Goal: Information Seeking & Learning: Learn about a topic

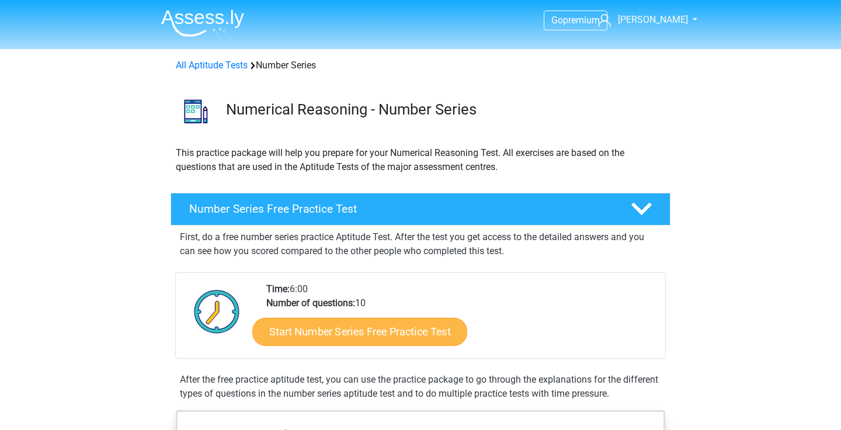
click at [323, 341] on link "Start Number Series Free Practice Test" at bounding box center [359, 331] width 215 height 28
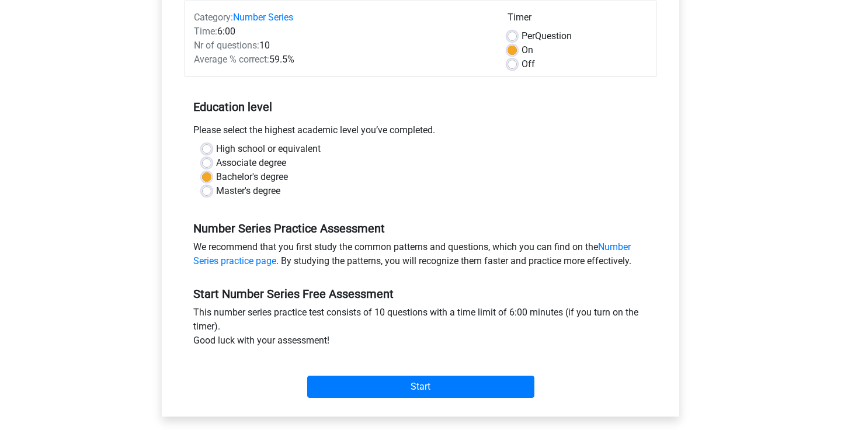
scroll to position [151, 0]
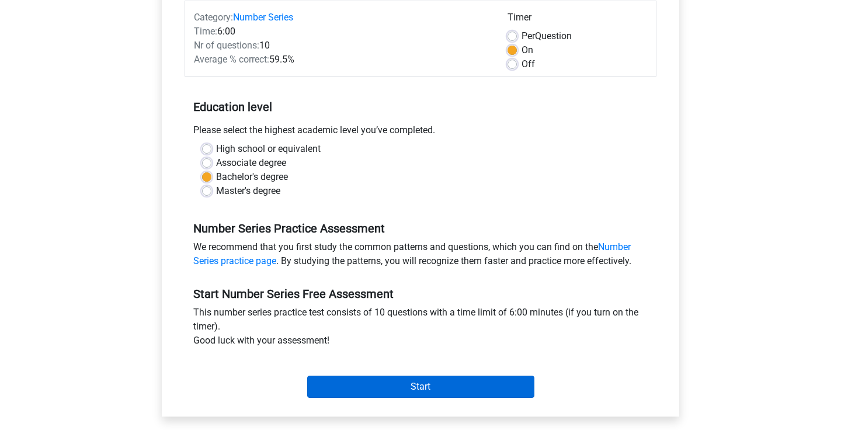
click at [341, 390] on input "Start" at bounding box center [420, 387] width 227 height 22
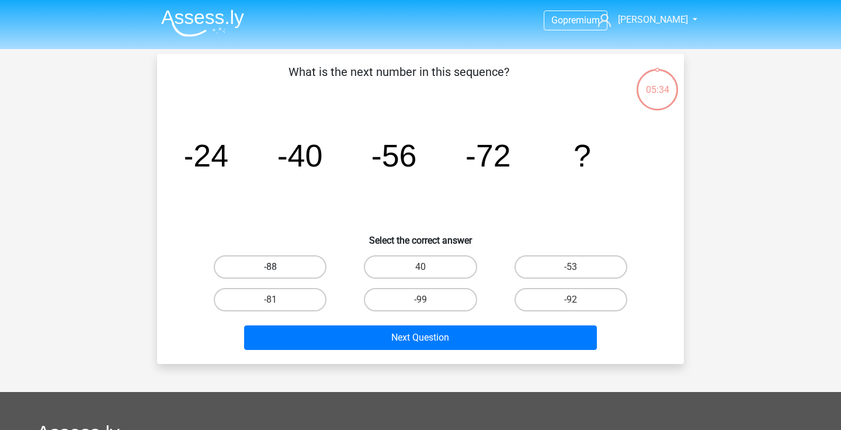
click at [280, 271] on label "-88" at bounding box center [270, 266] width 113 height 23
click at [278, 271] on input "-88" at bounding box center [275, 271] width 8 height 8
radio input "true"
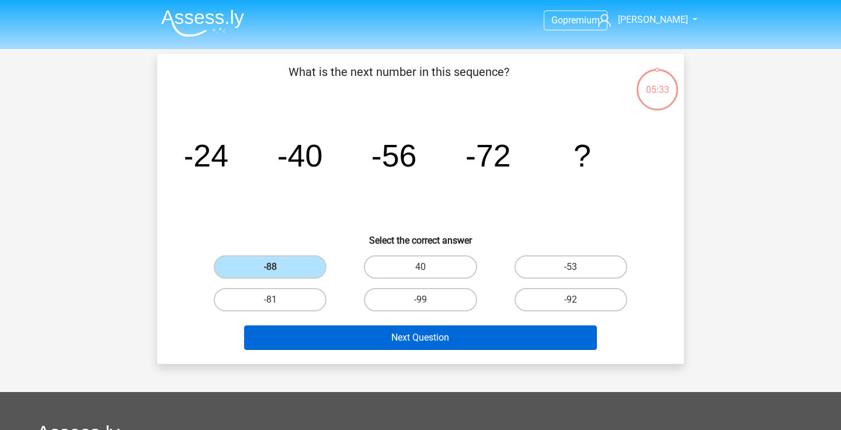
click at [381, 342] on button "Next Question" at bounding box center [421, 337] width 354 height 25
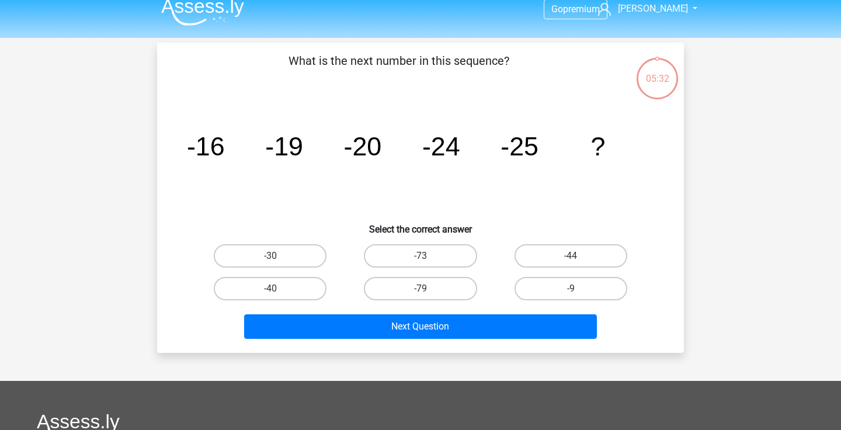
scroll to position [11, 0]
click at [289, 259] on label "-30" at bounding box center [270, 255] width 113 height 23
click at [278, 259] on input "-30" at bounding box center [275, 260] width 8 height 8
radio input "true"
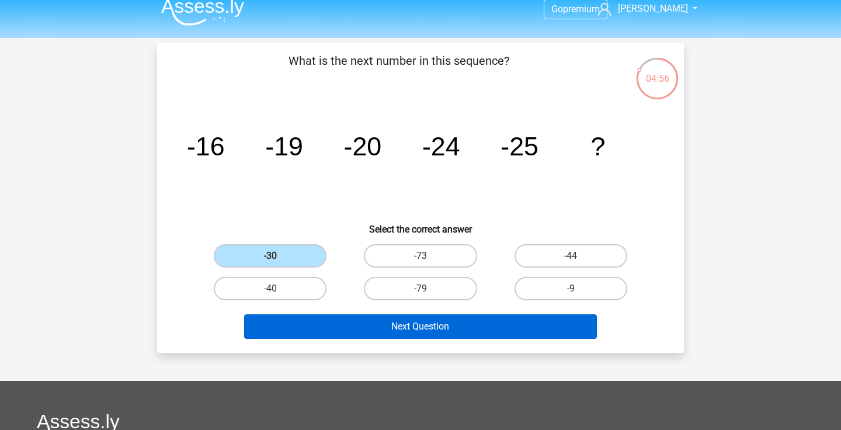
click at [356, 318] on button "Next Question" at bounding box center [421, 326] width 354 height 25
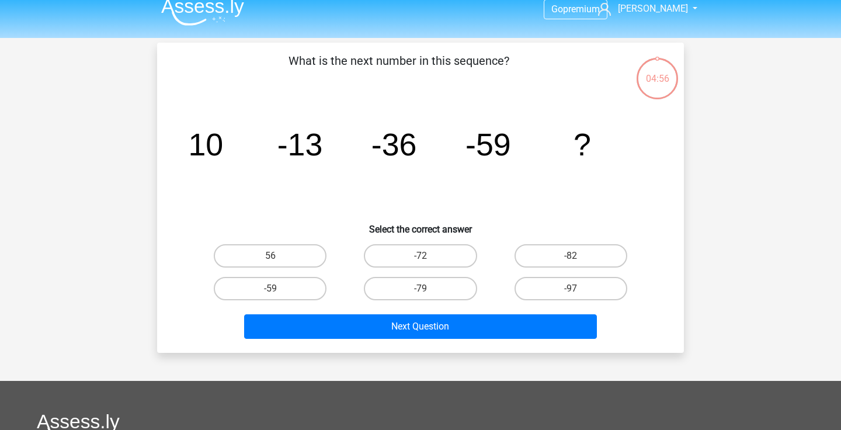
scroll to position [54, 0]
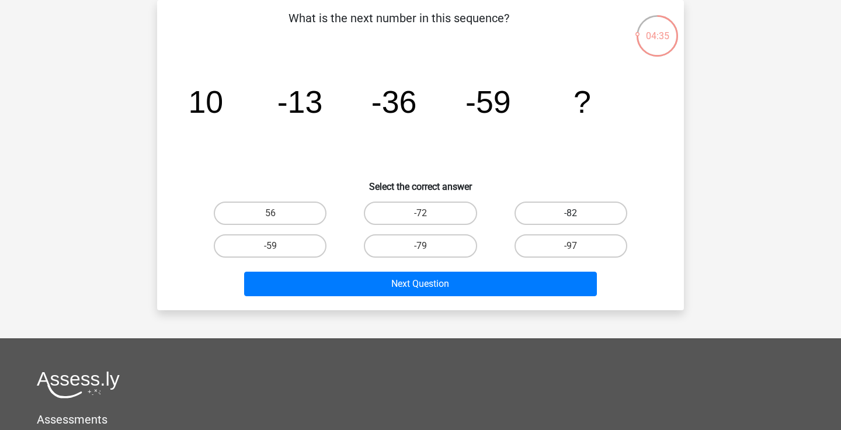
click at [587, 212] on label "-82" at bounding box center [571, 213] width 113 height 23
click at [579, 213] on input "-82" at bounding box center [575, 217] width 8 height 8
radio input "true"
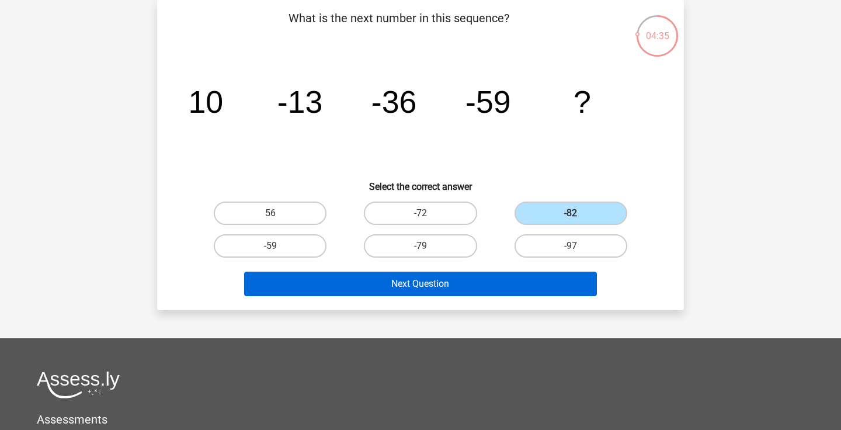
click at [444, 285] on button "Next Question" at bounding box center [421, 284] width 354 height 25
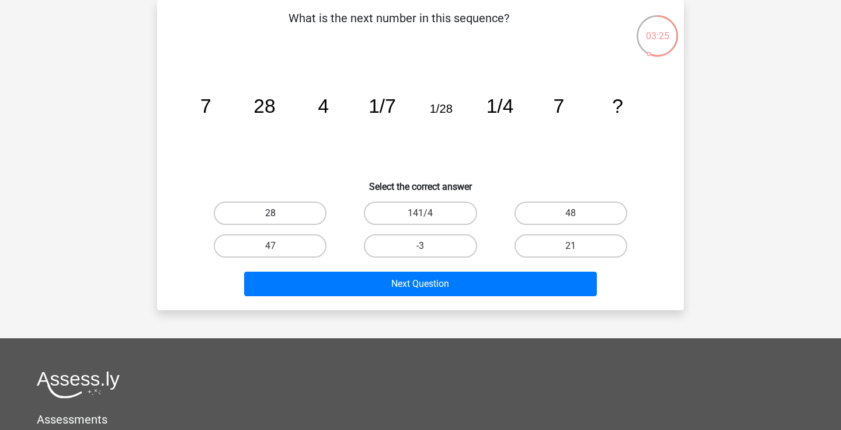
click at [315, 213] on label "28" at bounding box center [270, 213] width 113 height 23
click at [278, 213] on input "28" at bounding box center [275, 217] width 8 height 8
radio input "true"
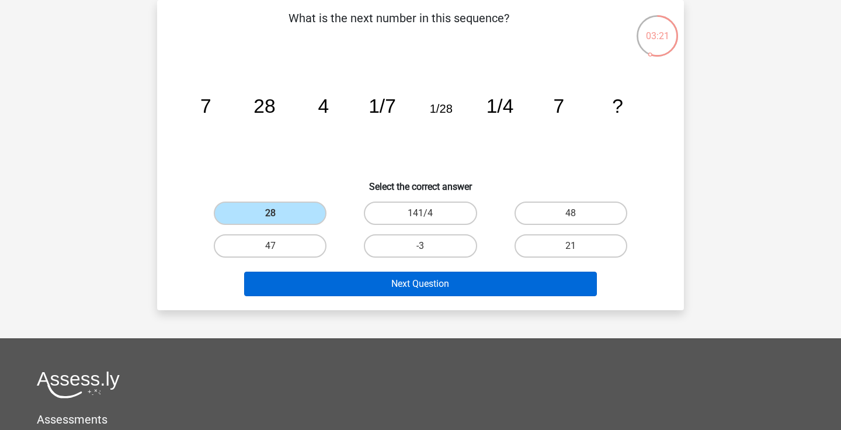
click at [336, 290] on button "Next Question" at bounding box center [421, 284] width 354 height 25
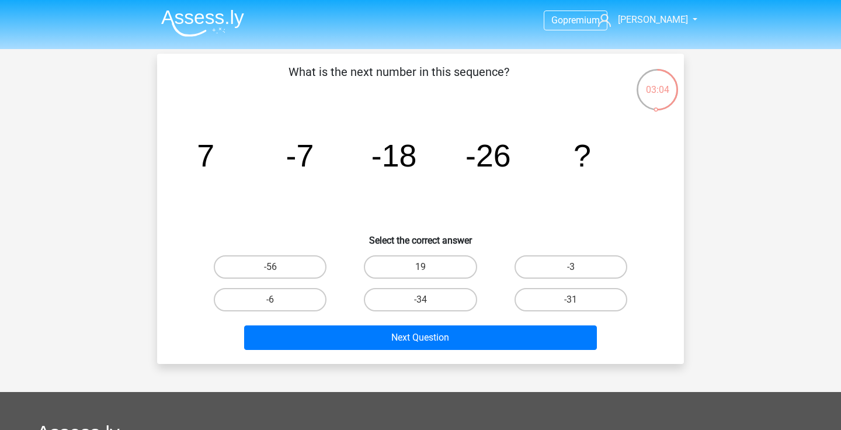
scroll to position [0, 0]
click at [548, 306] on label "-31" at bounding box center [571, 299] width 113 height 23
click at [571, 306] on input "-31" at bounding box center [575, 304] width 8 height 8
radio input "true"
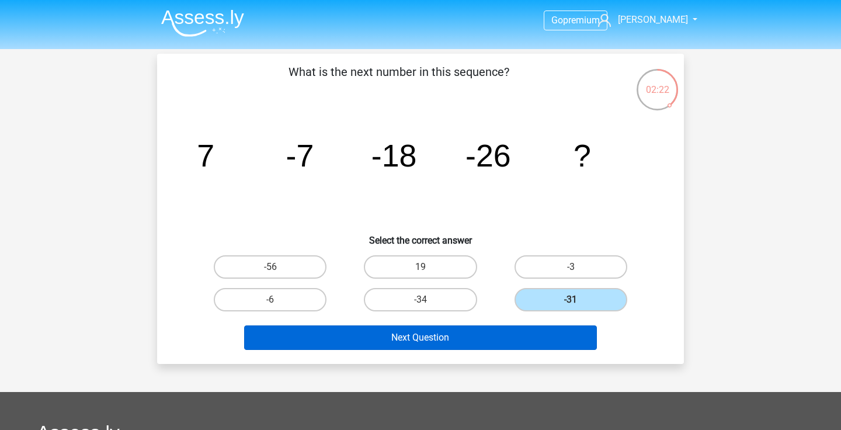
click at [504, 340] on button "Next Question" at bounding box center [421, 337] width 354 height 25
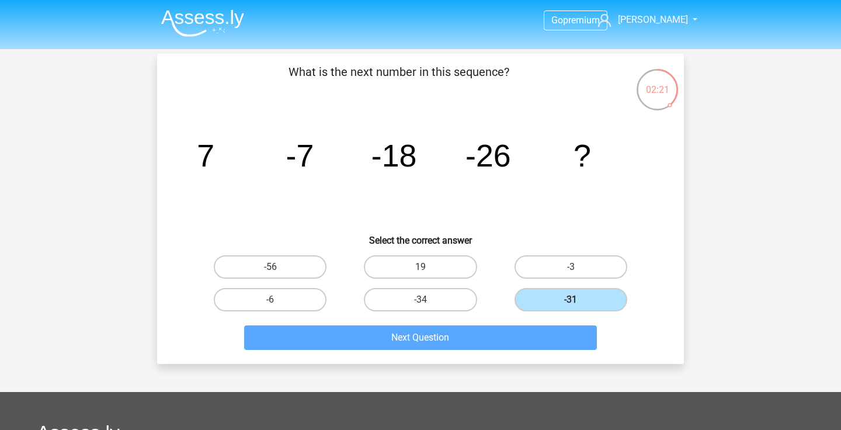
scroll to position [54, 0]
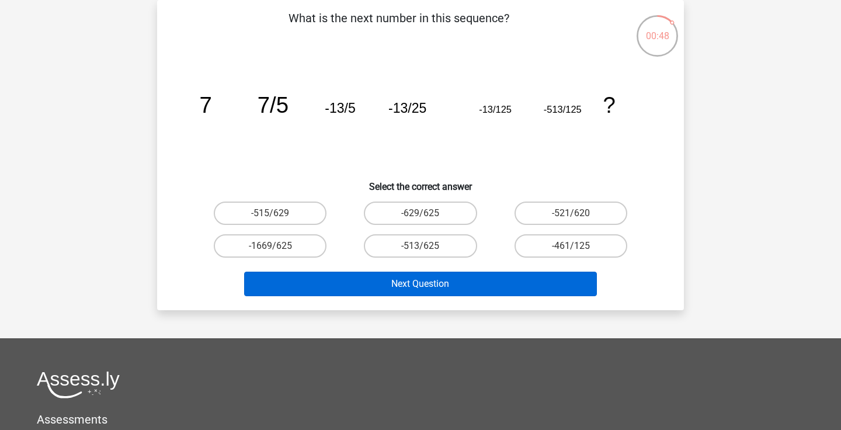
click at [452, 281] on button "Next Question" at bounding box center [421, 284] width 354 height 25
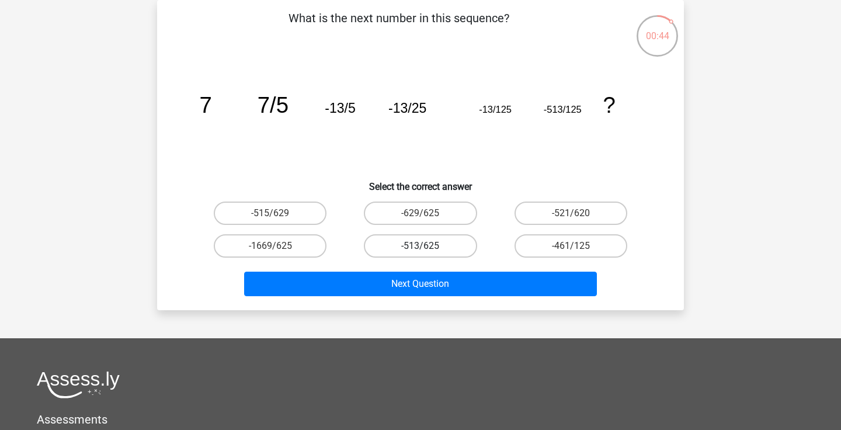
click at [436, 246] on label "-513/625" at bounding box center [420, 245] width 113 height 23
click at [428, 246] on input "-513/625" at bounding box center [425, 250] width 8 height 8
radio input "true"
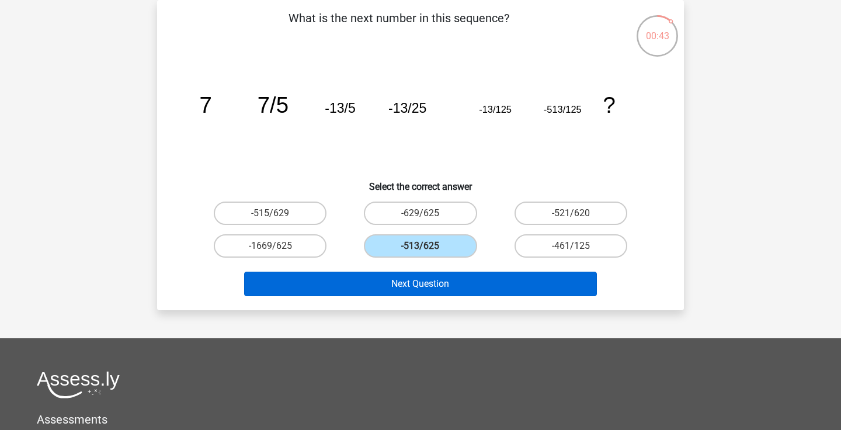
click at [420, 279] on button "Next Question" at bounding box center [421, 284] width 354 height 25
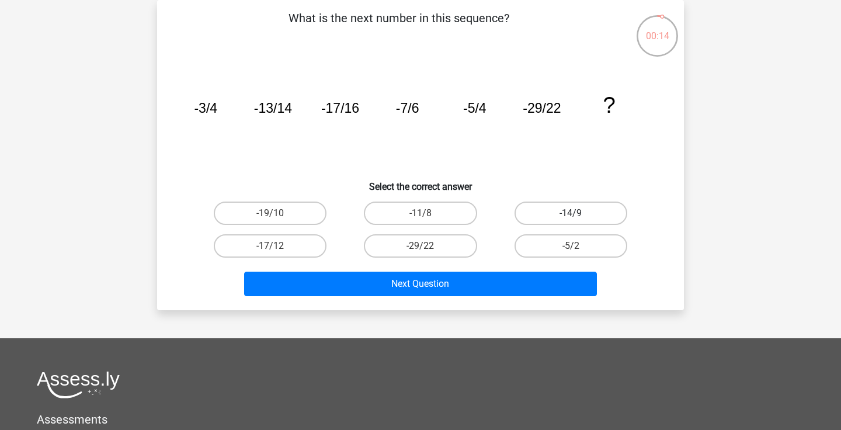
click at [559, 217] on label "-14/9" at bounding box center [571, 213] width 113 height 23
click at [571, 217] on input "-14/9" at bounding box center [575, 217] width 8 height 8
radio input "true"
click at [507, 262] on div "-5/2" at bounding box center [571, 246] width 150 height 33
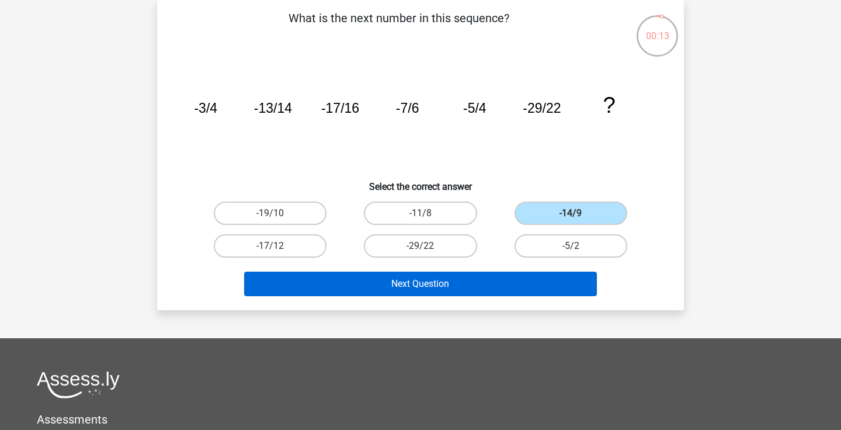
click at [499, 278] on button "Next Question" at bounding box center [421, 284] width 354 height 25
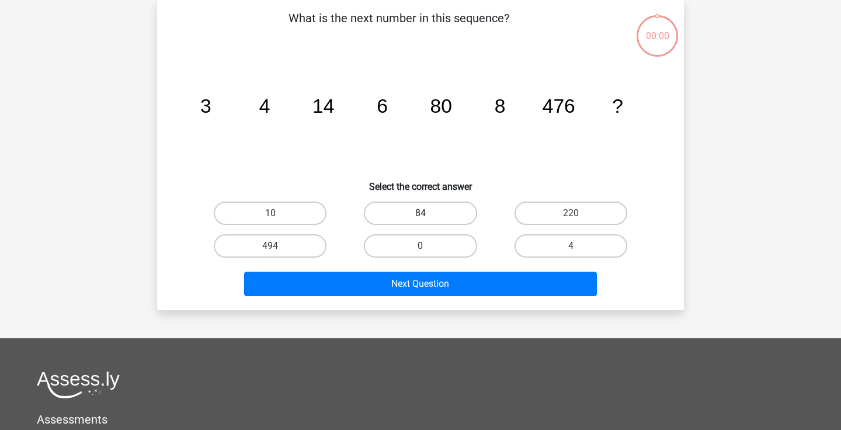
scroll to position [54, 0]
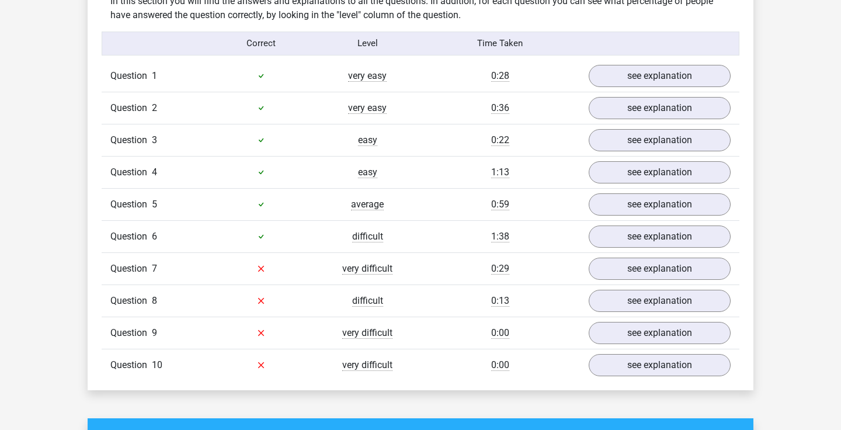
scroll to position [928, 0]
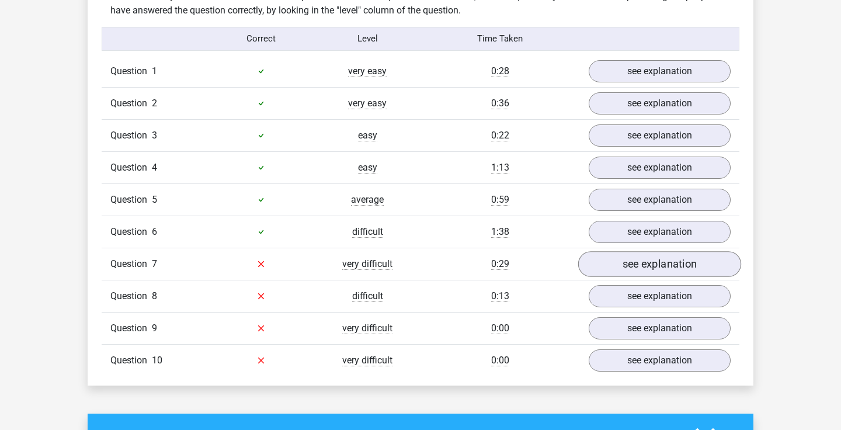
click at [621, 268] on link "see explanation" at bounding box center [660, 264] width 163 height 26
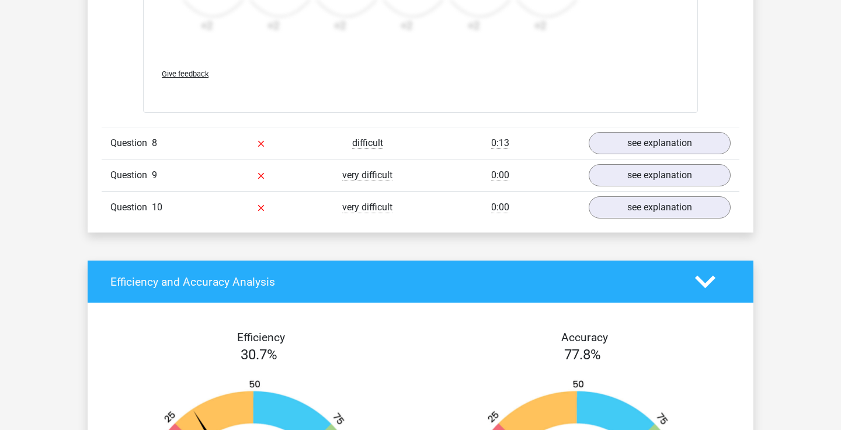
scroll to position [1809, 0]
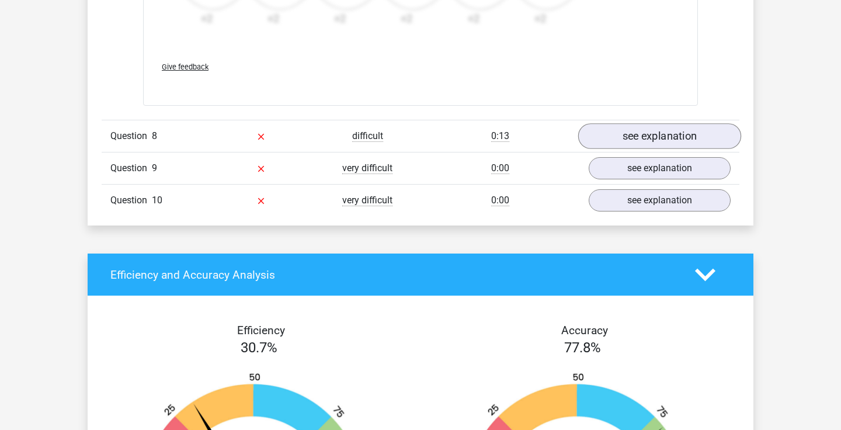
click at [639, 139] on link "see explanation" at bounding box center [660, 137] width 163 height 26
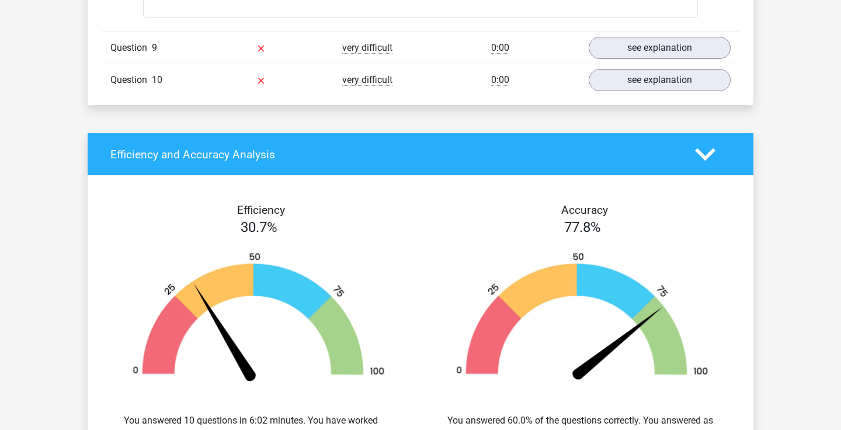
scroll to position [2476, 0]
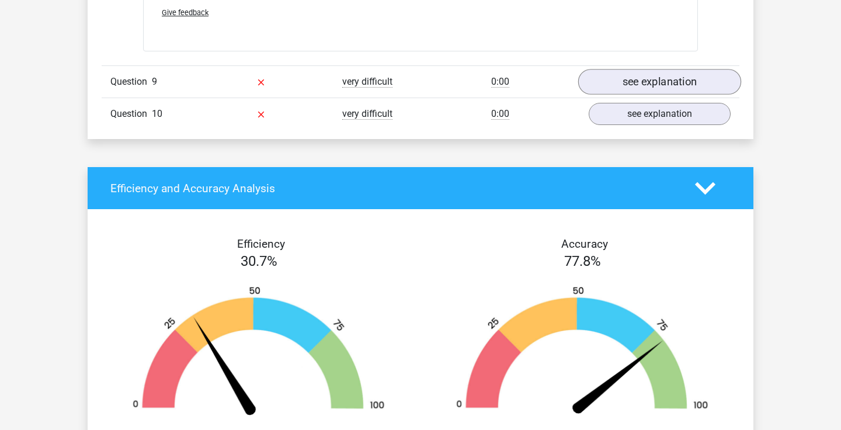
drag, startPoint x: 622, startPoint y: 75, endPoint x: 610, endPoint y: 86, distance: 16.9
click at [622, 75] on link "see explanation" at bounding box center [660, 82] width 163 height 26
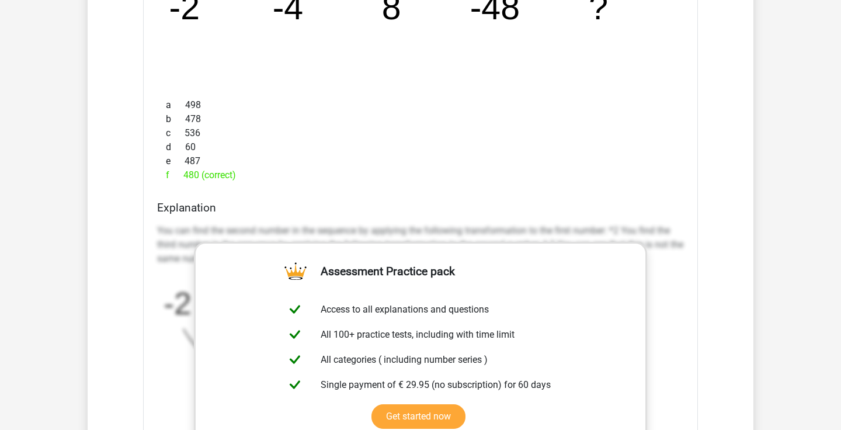
scroll to position [2756, 0]
